Goal: Information Seeking & Learning: Learn about a topic

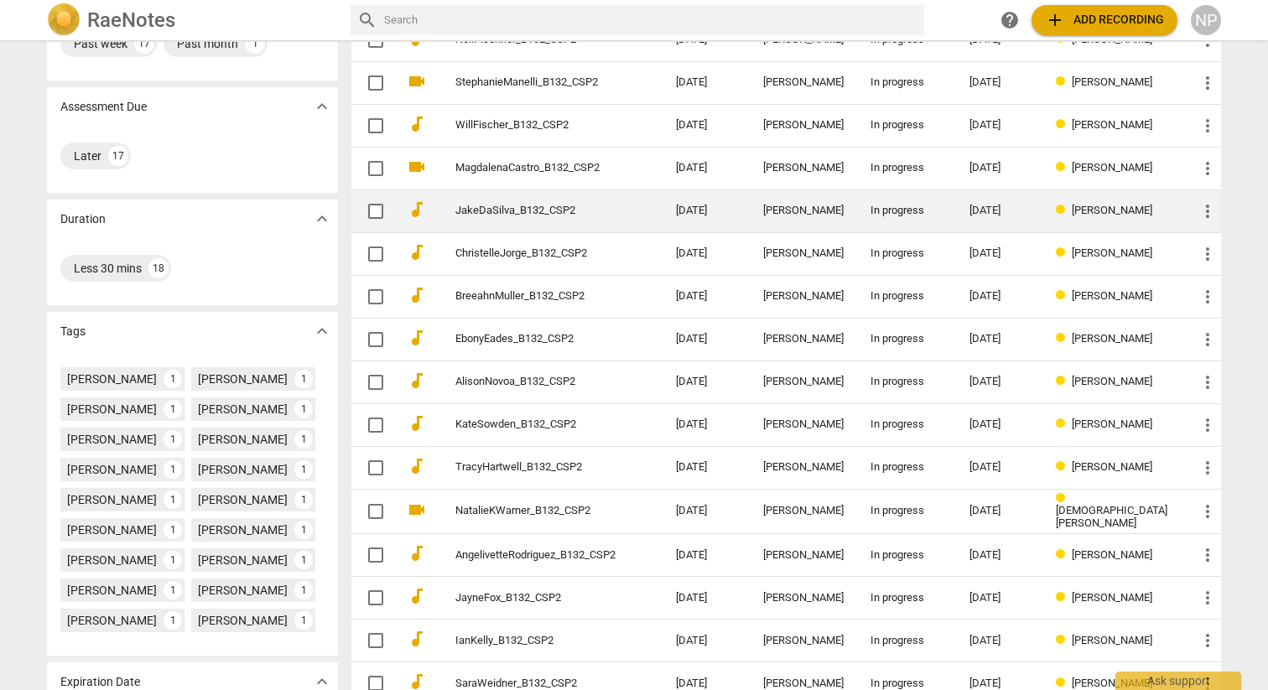
scroll to position [276, 0]
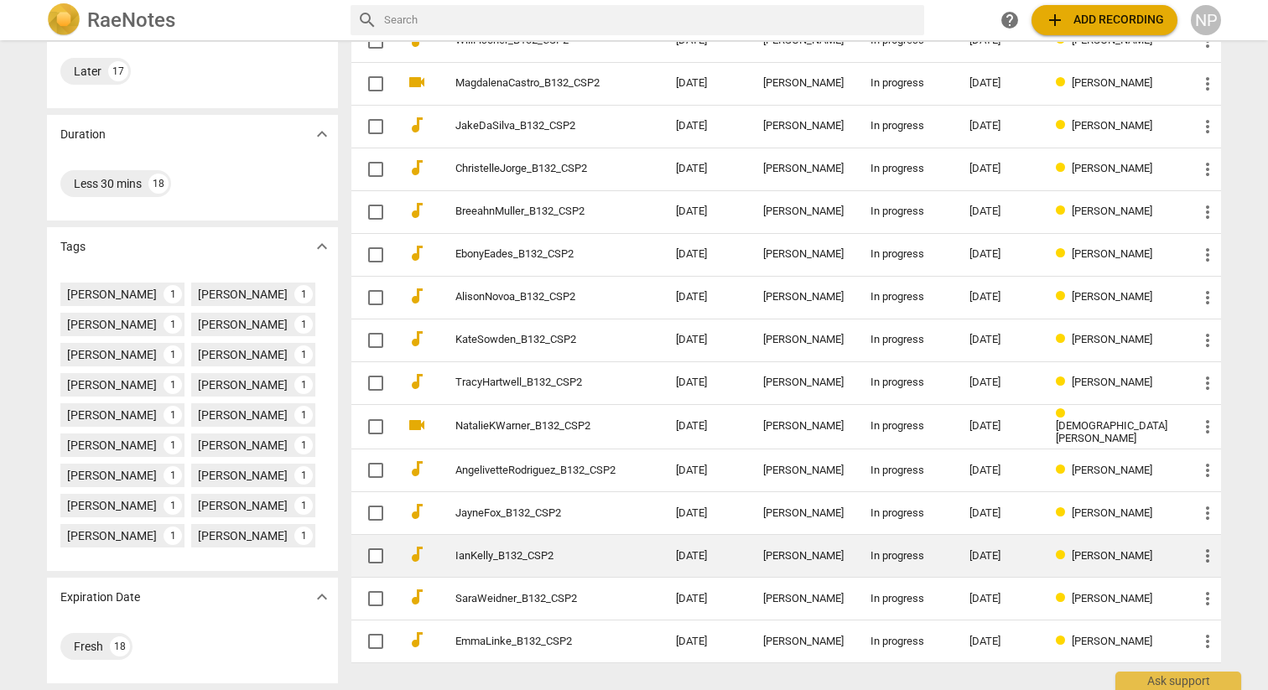
click at [480, 554] on link "IanKelly_B132_CSP2" at bounding box center [535, 556] width 160 height 13
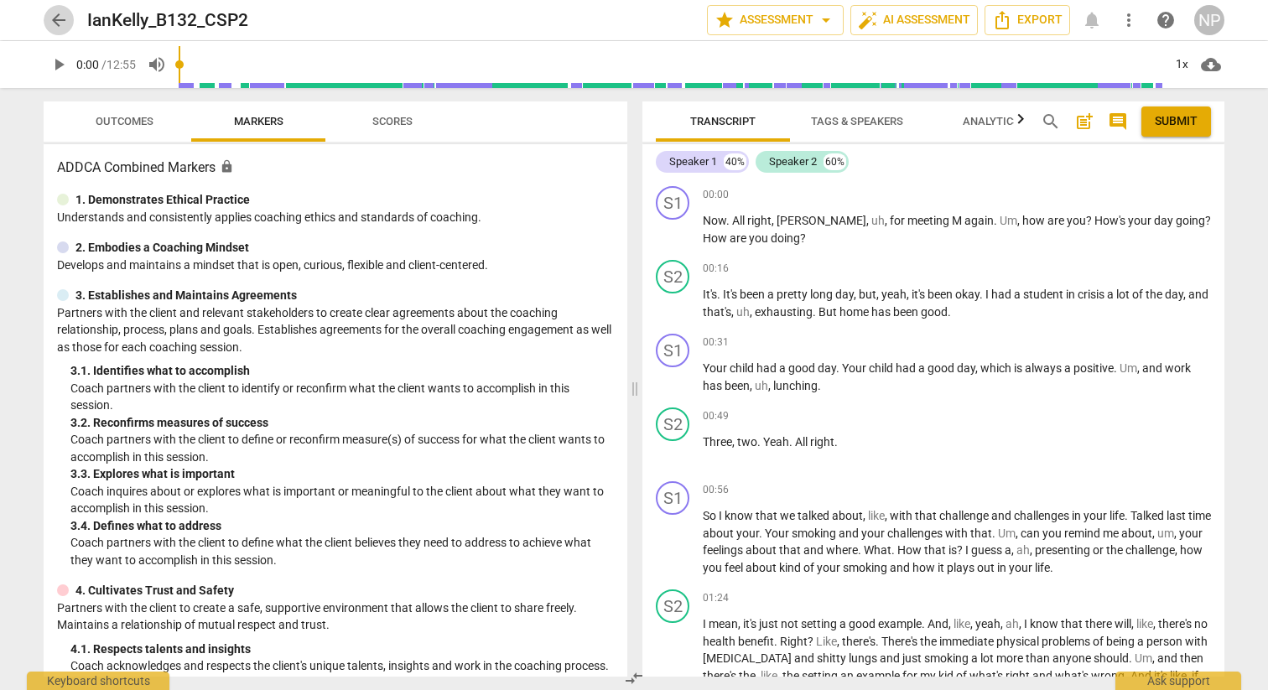
click at [61, 17] on span "arrow_back" at bounding box center [59, 20] width 20 height 20
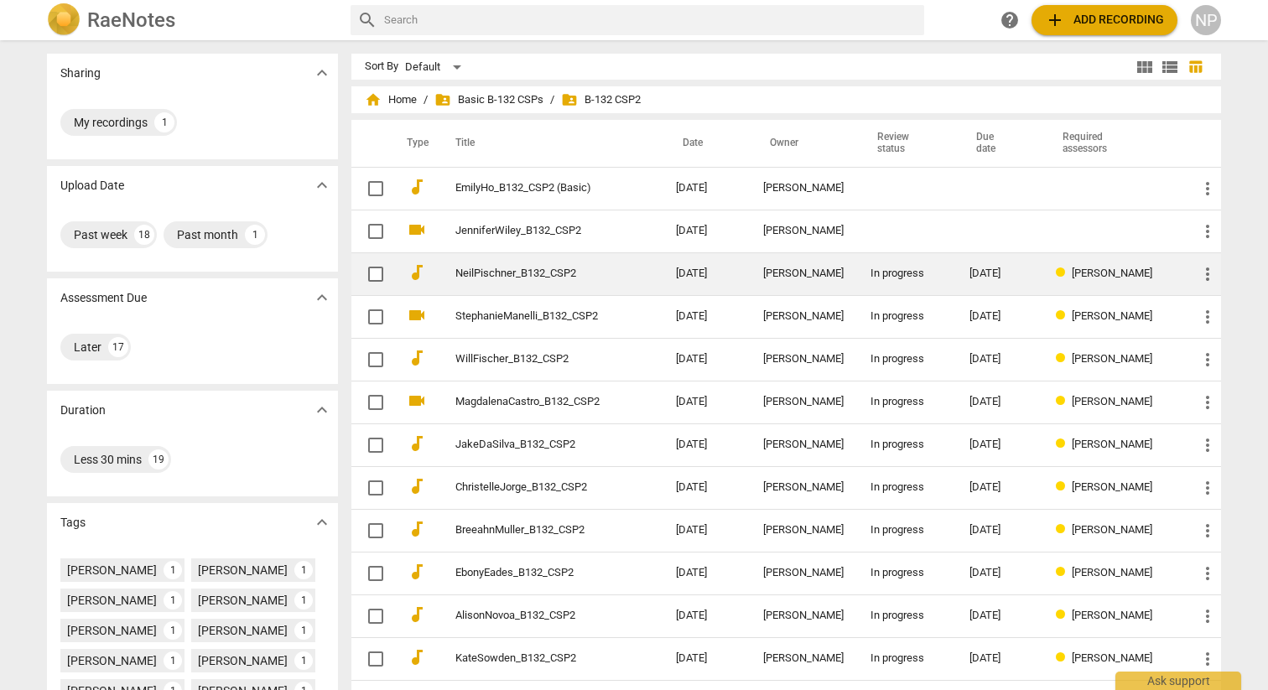
click at [471, 273] on link "NeilPischner_B132_CSP2" at bounding box center [535, 274] width 160 height 13
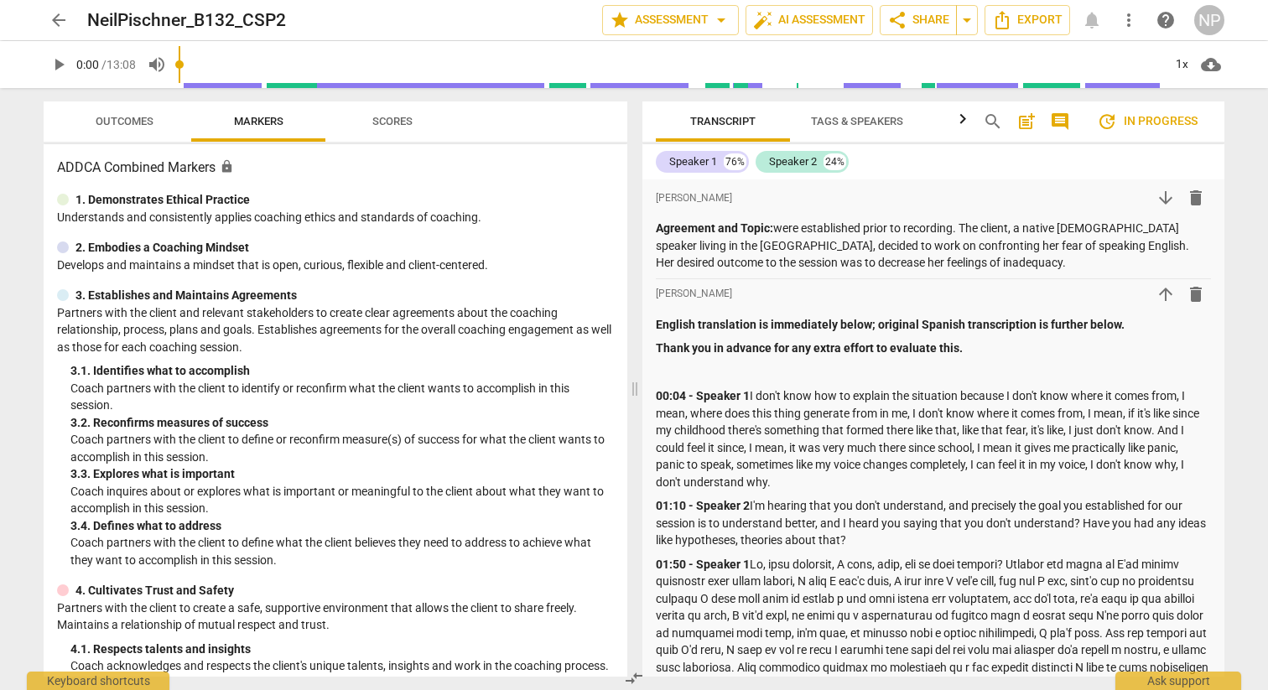
click at [127, 121] on span "Outcomes" at bounding box center [125, 121] width 58 height 13
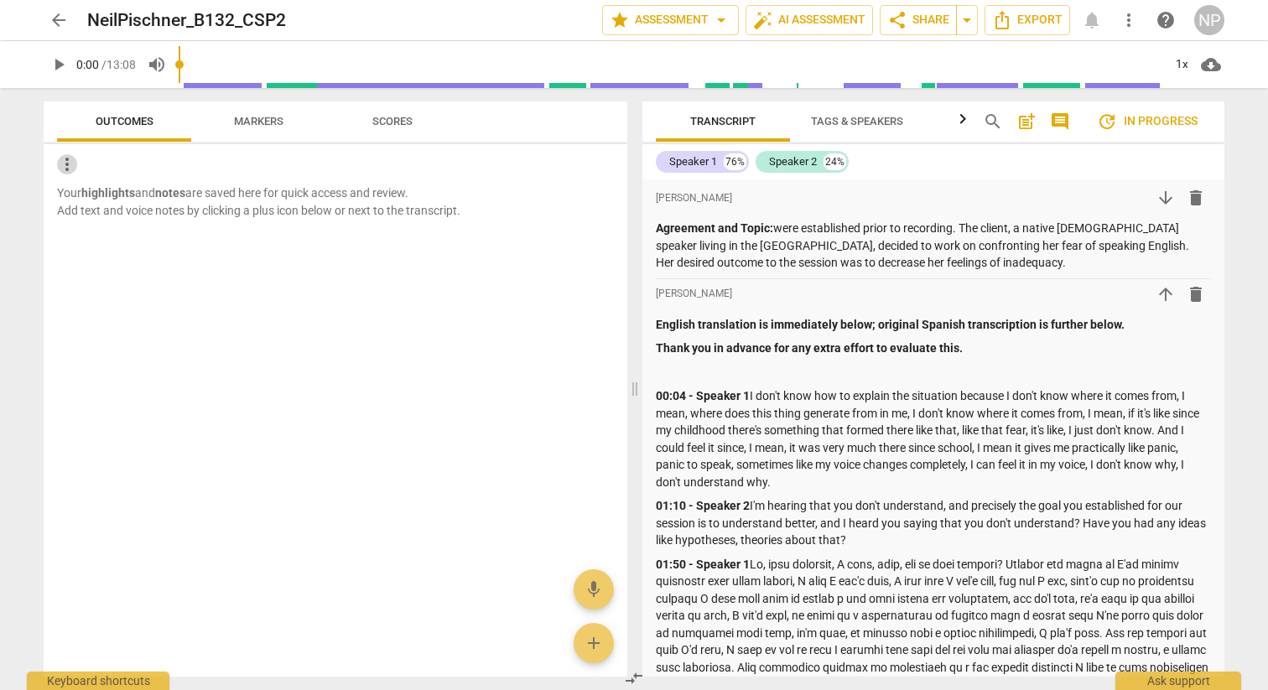
click at [64, 168] on span "more_vert" at bounding box center [67, 164] width 20 height 20
click at [150, 250] on div at bounding box center [634, 345] width 1268 height 690
click at [63, 23] on span "arrow_back" at bounding box center [59, 20] width 20 height 20
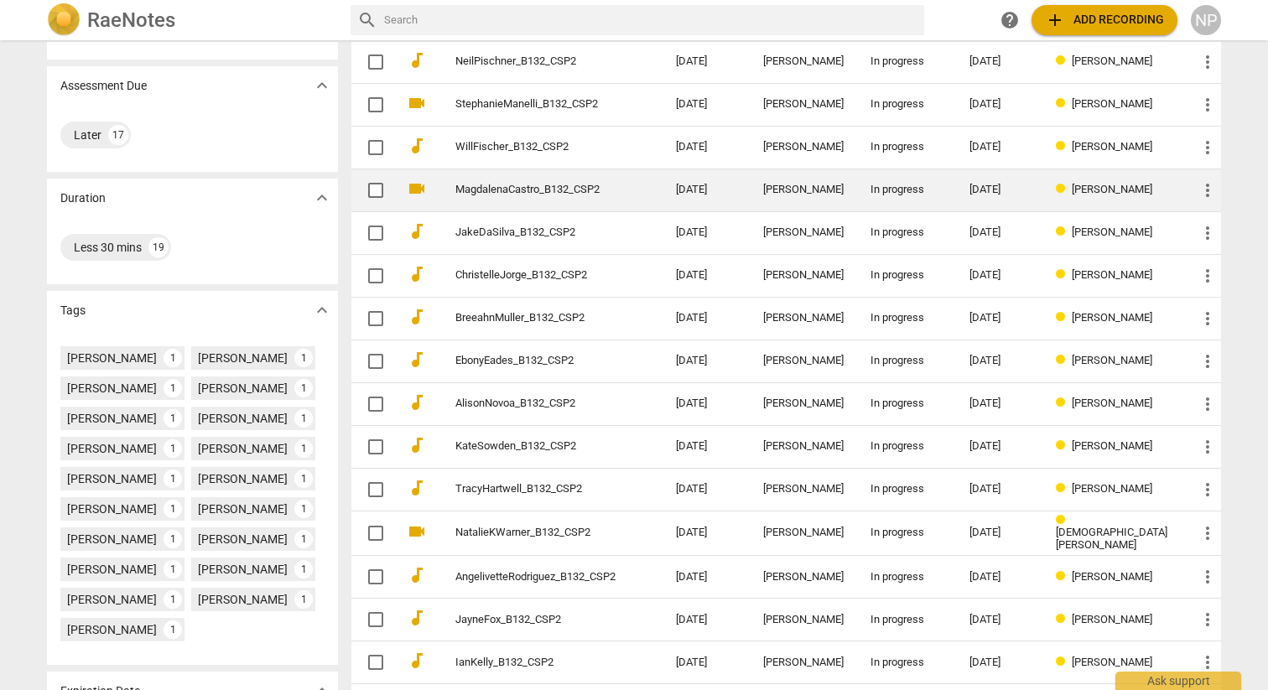
scroll to position [306, 0]
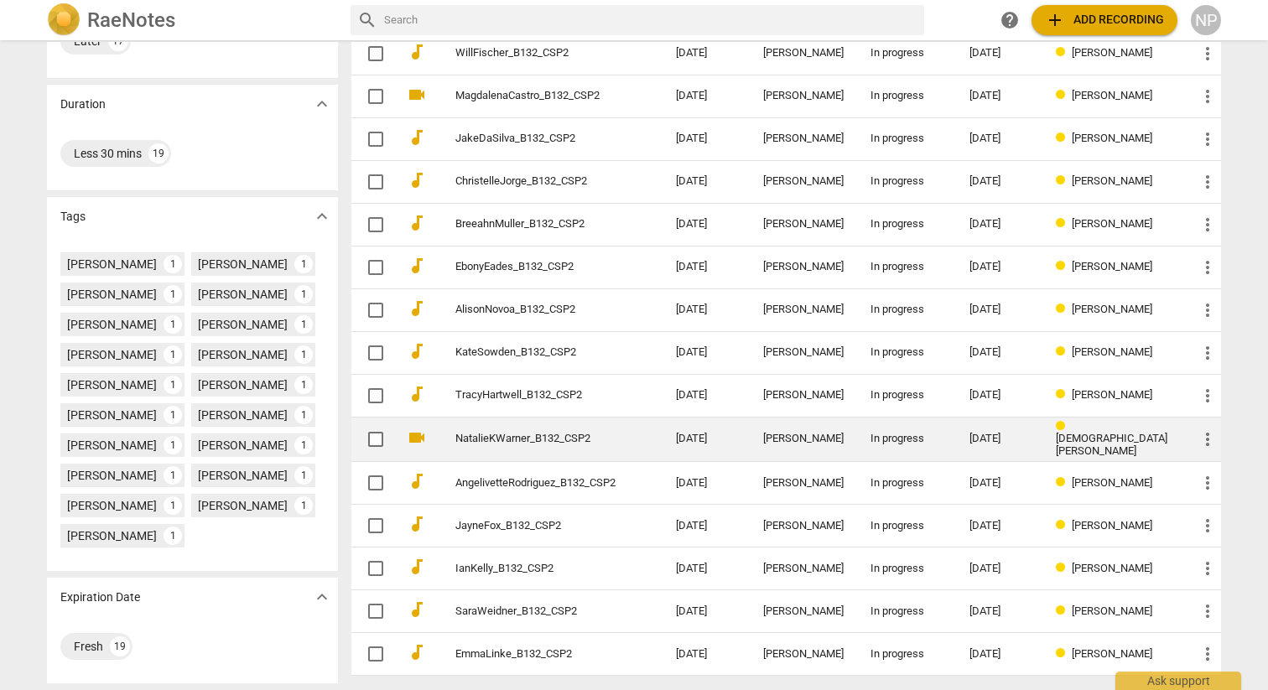
click at [465, 426] on td "NatalieKWarner_B132_CSP2" at bounding box center [548, 439] width 227 height 45
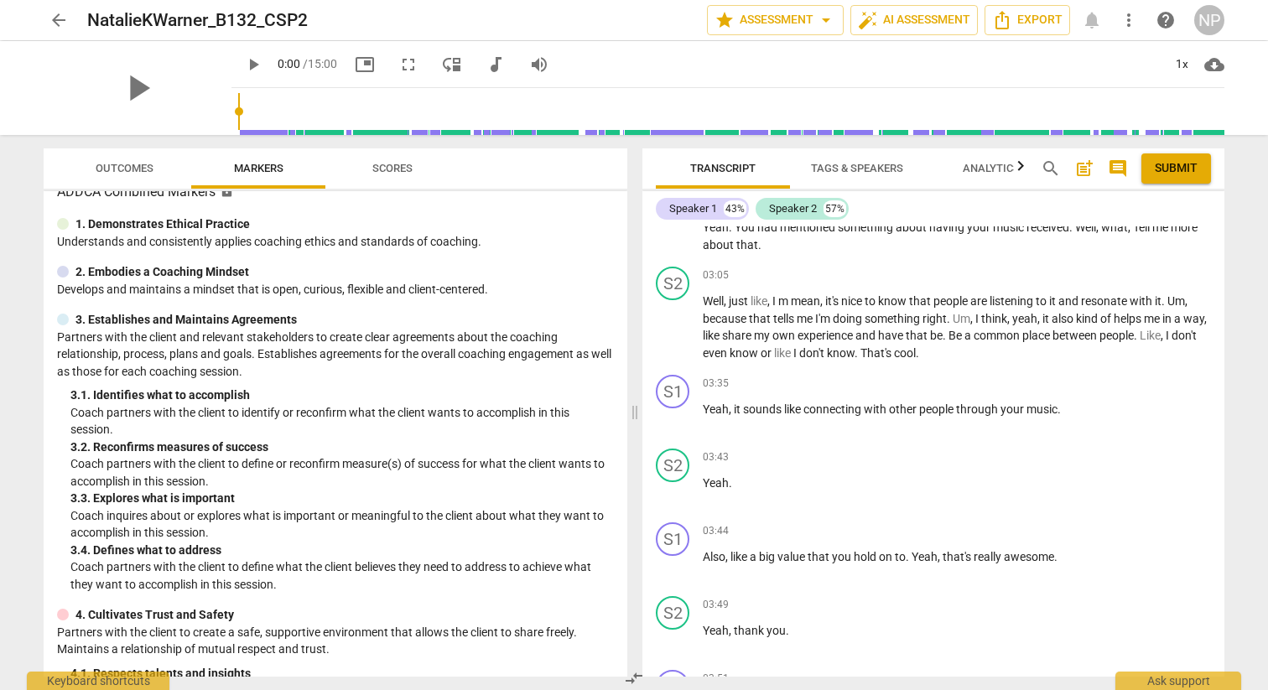
scroll to position [978, 0]
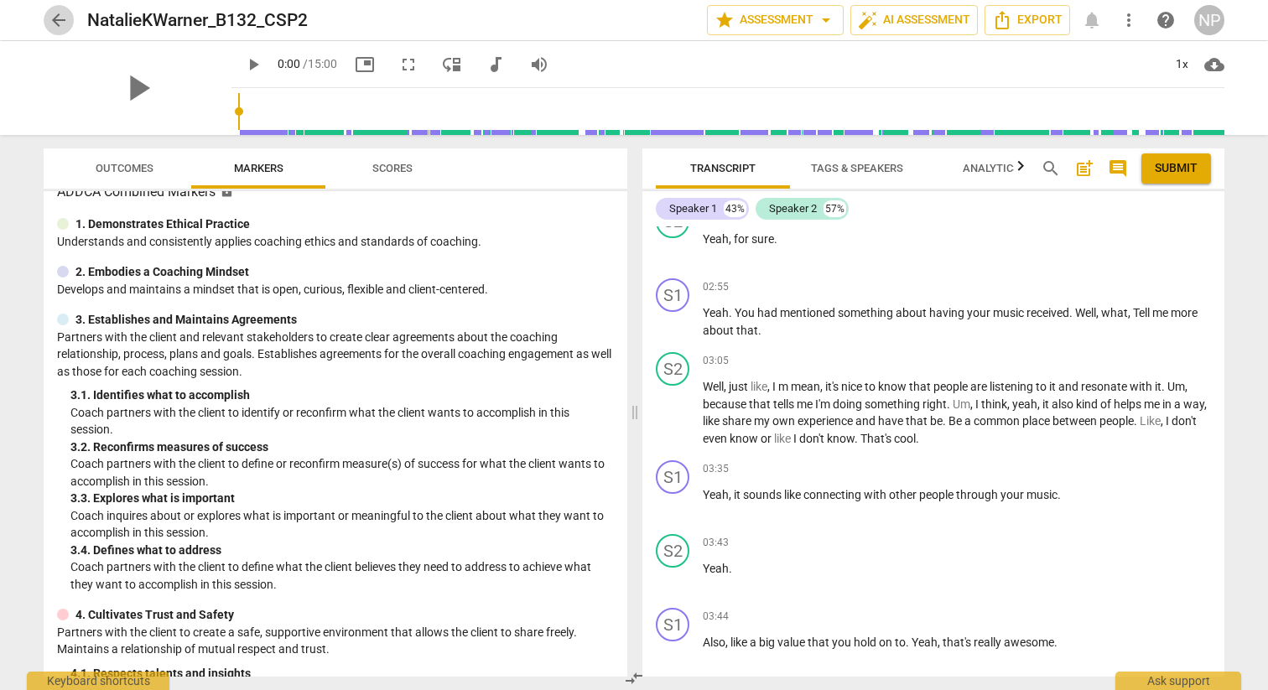
click at [44, 15] on span "arrow_back" at bounding box center [59, 20] width 30 height 20
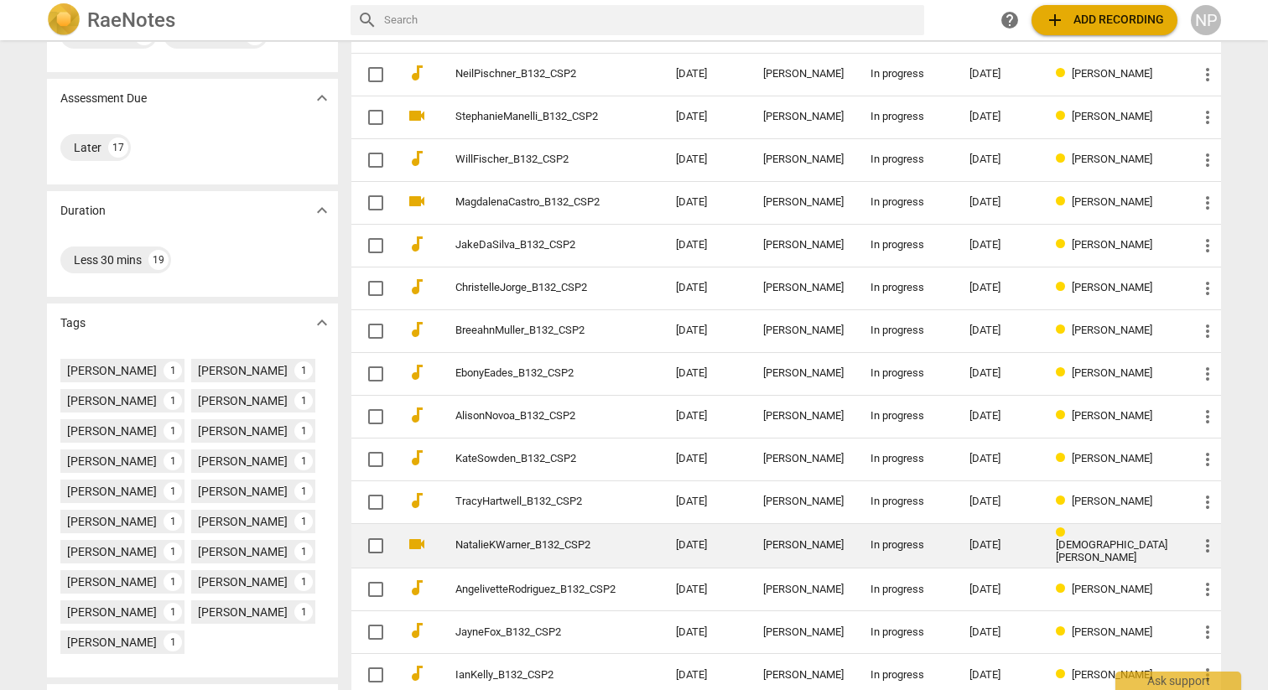
scroll to position [306, 0]
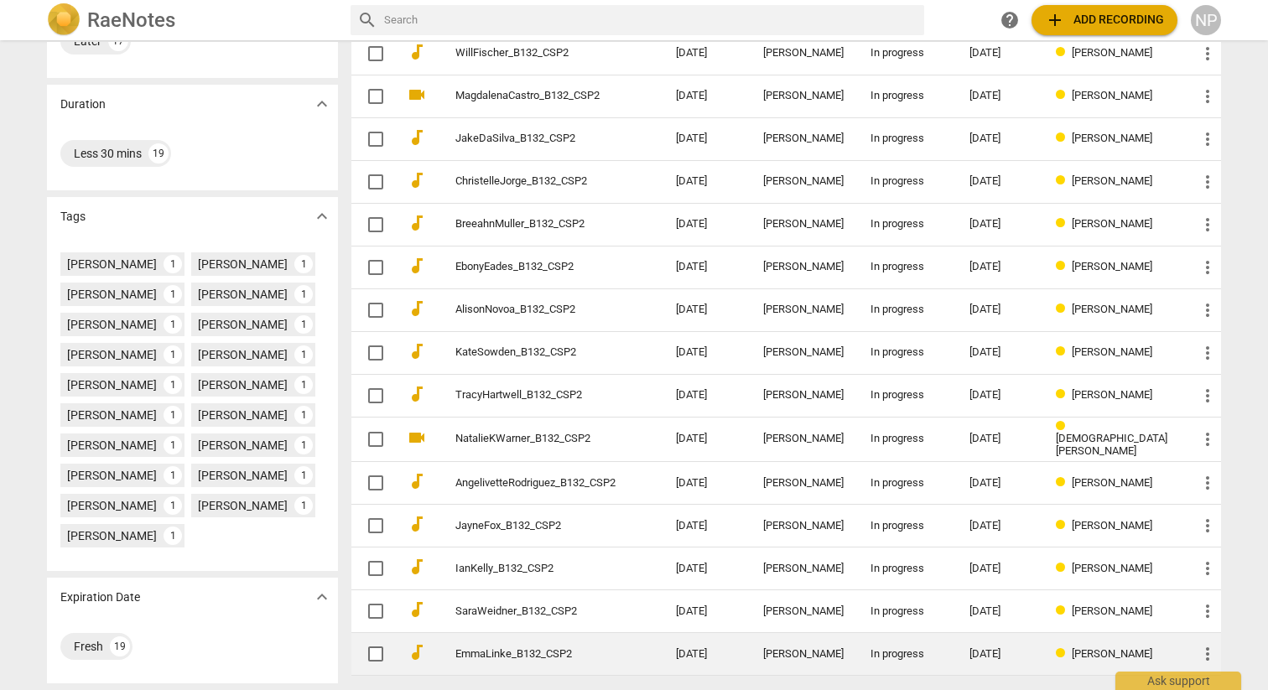
click at [492, 656] on link "EmmaLinke_B132_CSP2" at bounding box center [535, 654] width 160 height 13
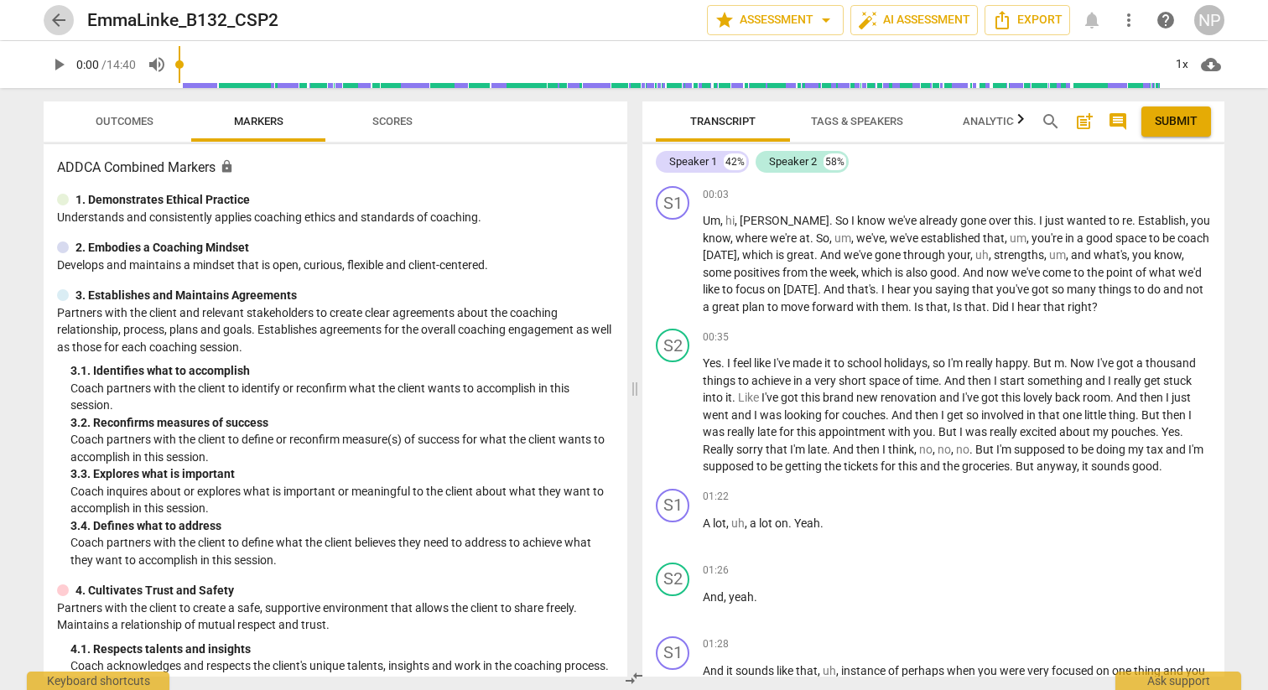
click at [60, 20] on span "arrow_back" at bounding box center [59, 20] width 20 height 20
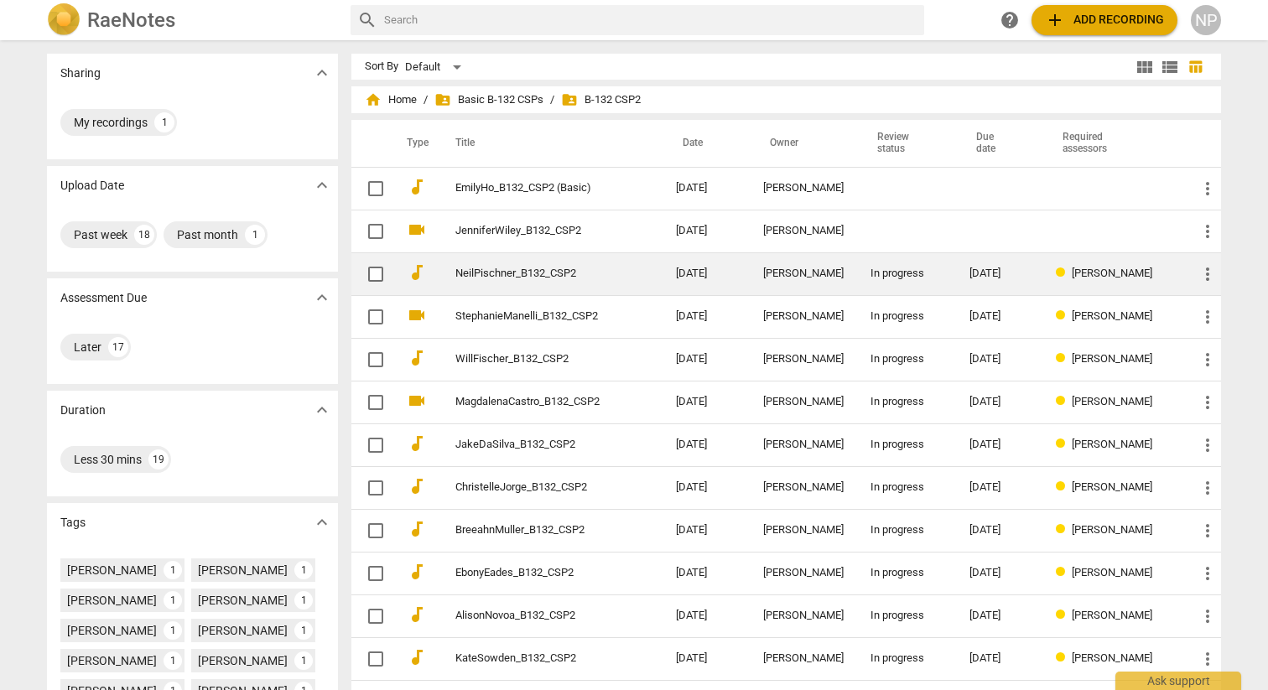
click at [549, 273] on link "NeilPischner_B132_CSP2" at bounding box center [535, 274] width 160 height 13
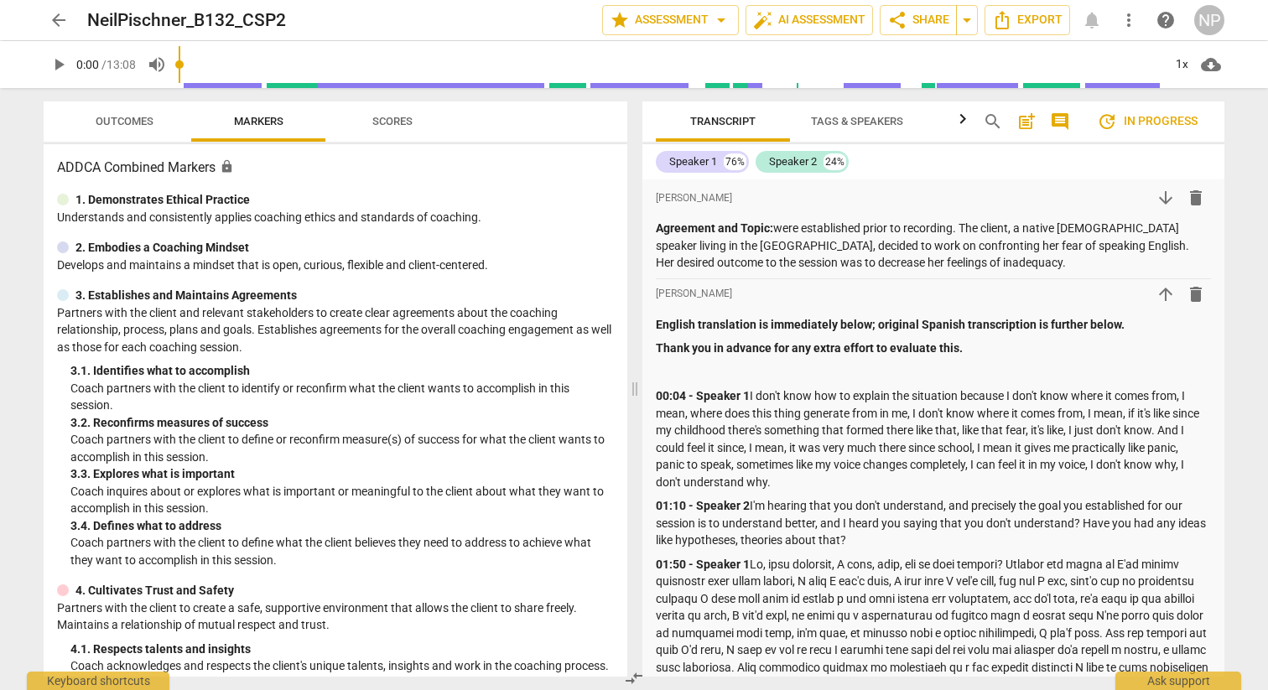
click at [56, 18] on span "arrow_back" at bounding box center [59, 20] width 20 height 20
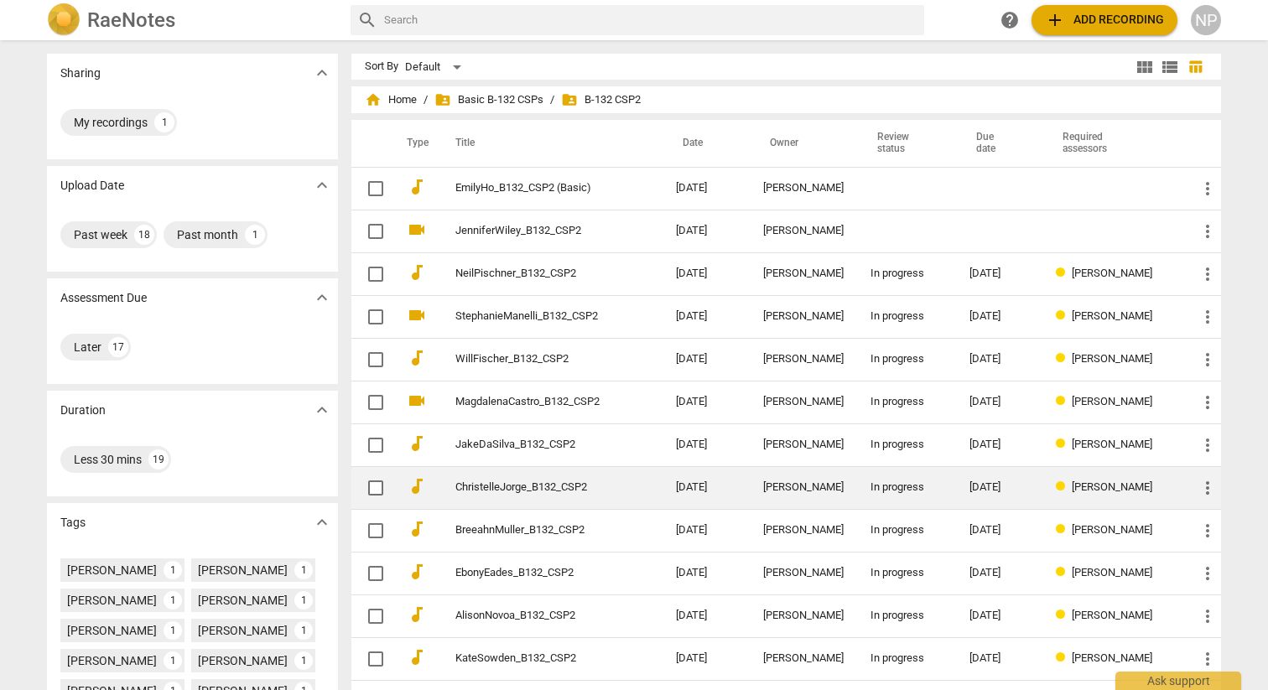
click at [507, 492] on link "ChristelleJorge_B132_CSP2" at bounding box center [535, 487] width 160 height 13
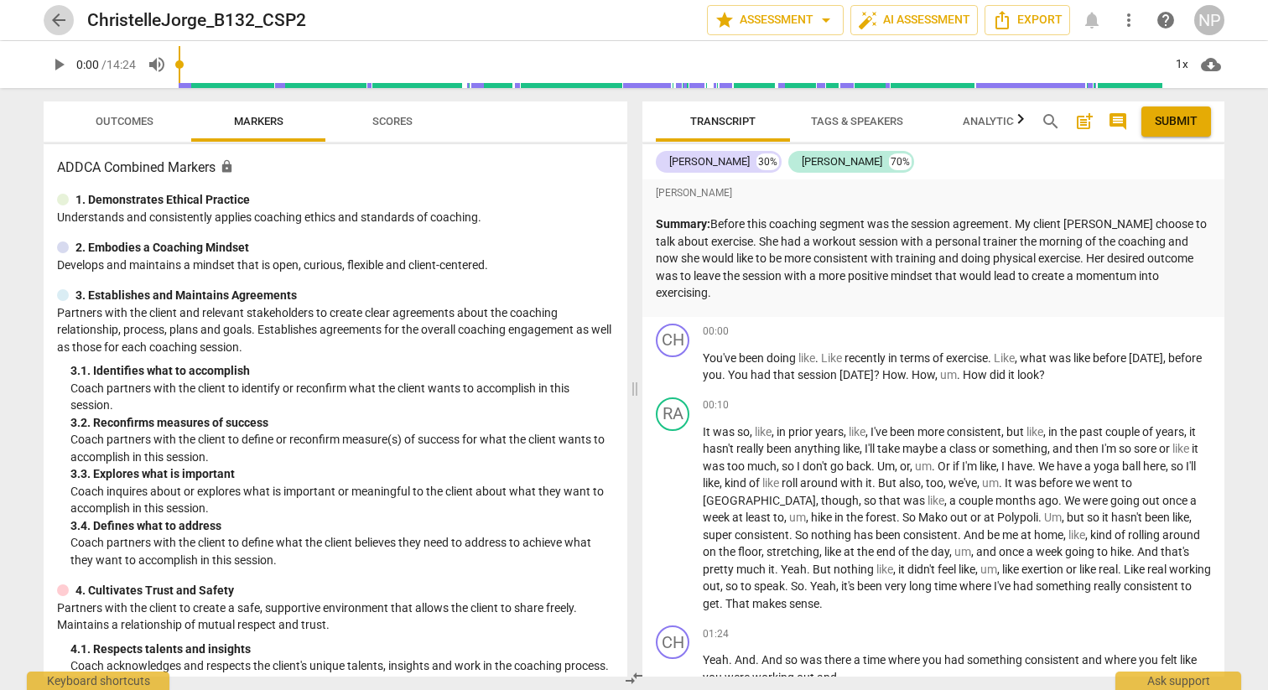
click at [56, 23] on span "arrow_back" at bounding box center [59, 20] width 20 height 20
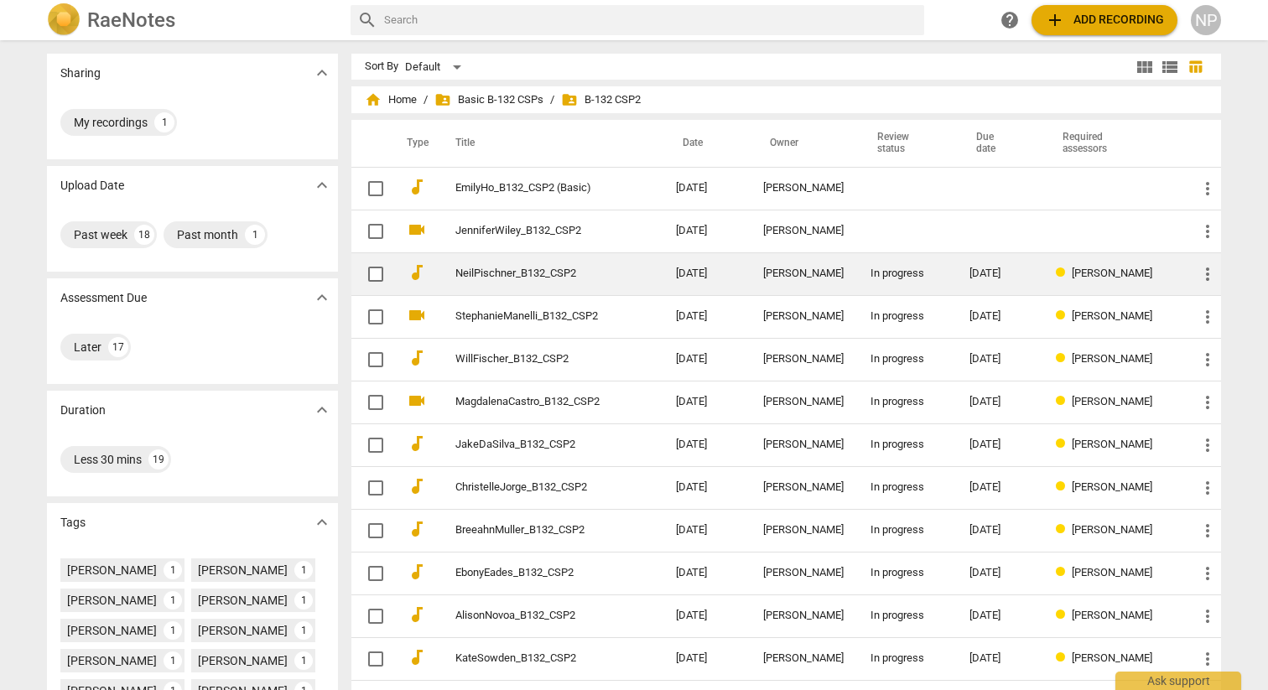
click at [517, 262] on td "NeilPischner_B132_CSP2" at bounding box center [548, 273] width 227 height 43
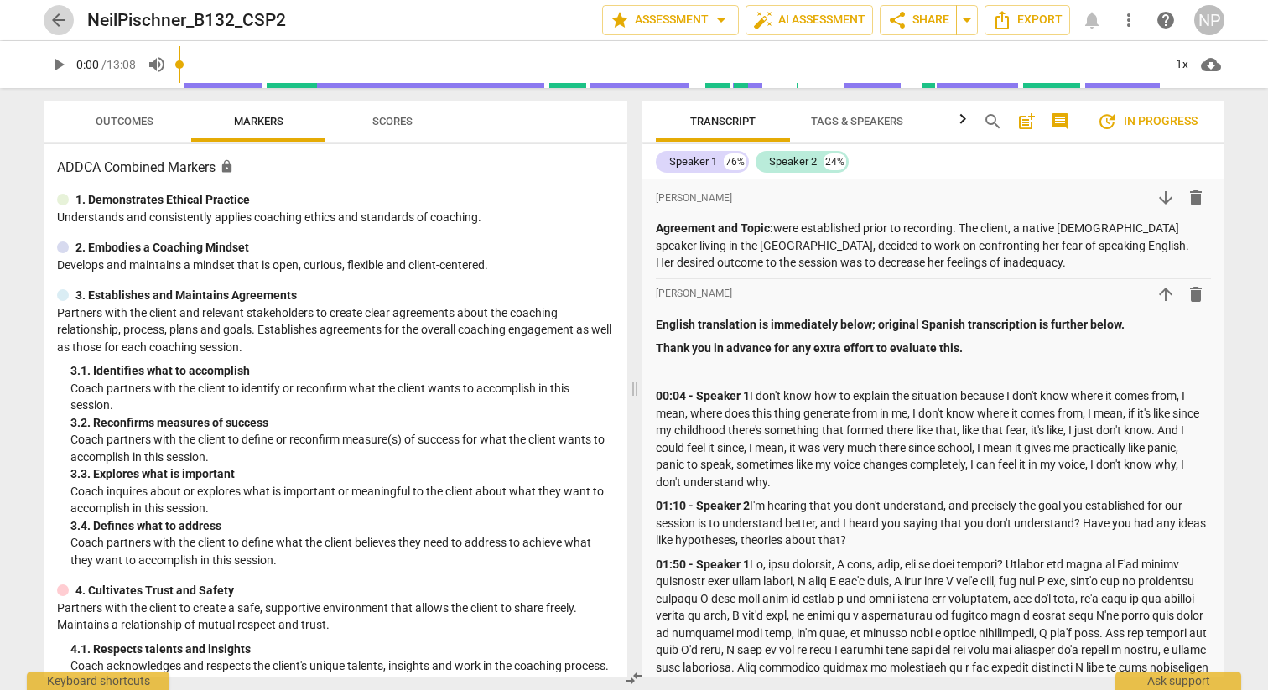
click at [60, 15] on span "arrow_back" at bounding box center [59, 20] width 20 height 20
